Goal: Transaction & Acquisition: Purchase product/service

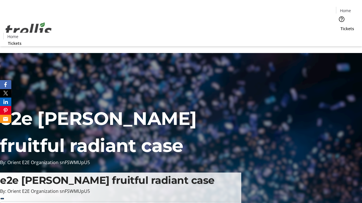
click at [340, 26] on span "Tickets" at bounding box center [347, 29] width 14 height 6
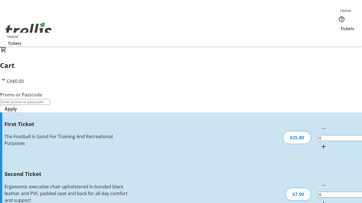
click at [320, 144] on mat-icon "Increment by one" at bounding box center [323, 147] width 7 height 7
type input "1"
click at [320, 200] on mat-icon "Increment by one" at bounding box center [323, 203] width 7 height 7
type input "2"
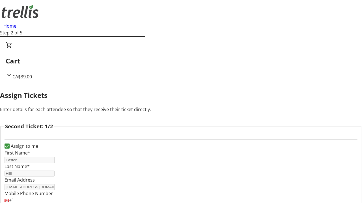
type input "Easton"
type input "Hilll"
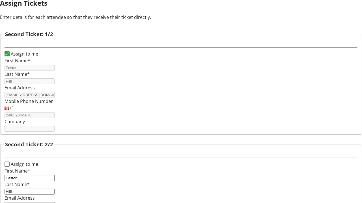
type input "[EMAIL_ADDRESS][DOMAIN_NAME]"
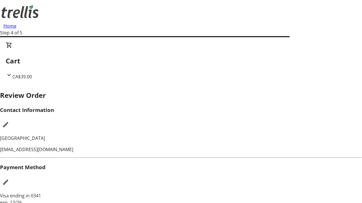
click at [9, 122] on mat-icon "Edit Contact Information" at bounding box center [5, 125] width 7 height 7
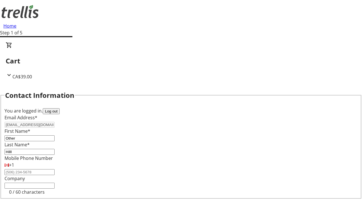
type input "Other"
type input "Name"
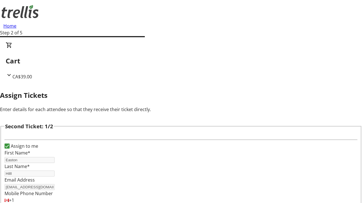
scroll to position [66, 0]
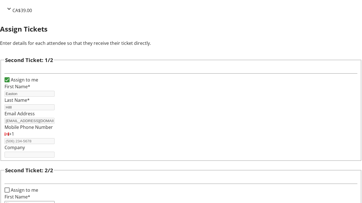
type input "Name"
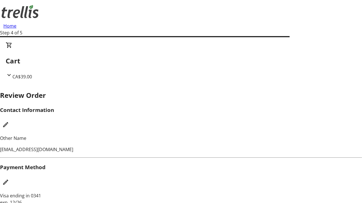
click at [9, 179] on mat-icon "Edit Payment Method" at bounding box center [5, 182] width 7 height 7
